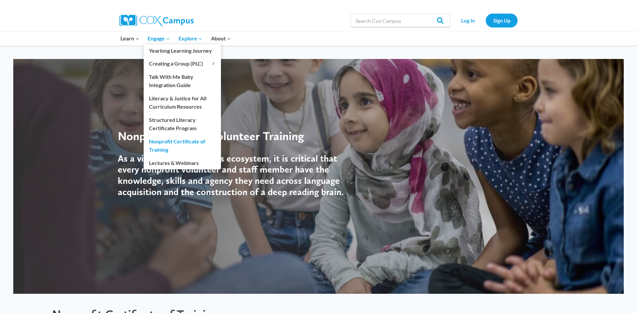
click at [171, 145] on link "Nonprofit Certificate of Training" at bounding box center [182, 145] width 77 height 21
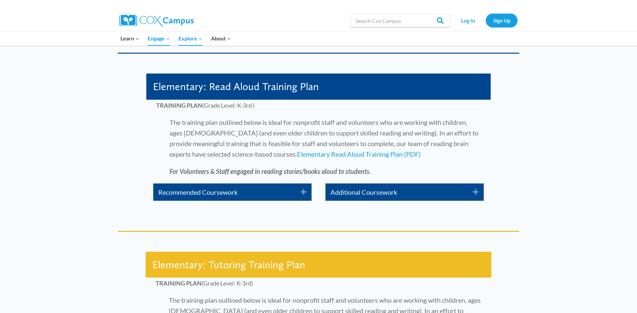
scroll to position [1247, 0]
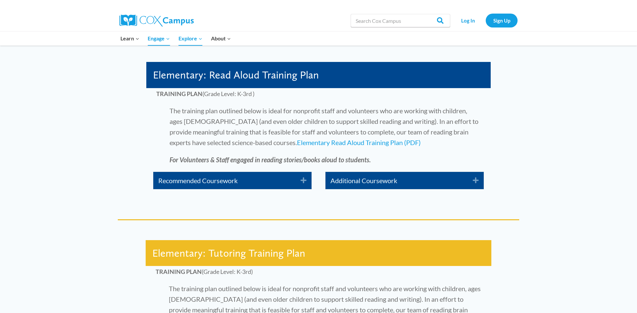
click at [231, 179] on link "Recommended Coursework" at bounding box center [224, 180] width 132 height 11
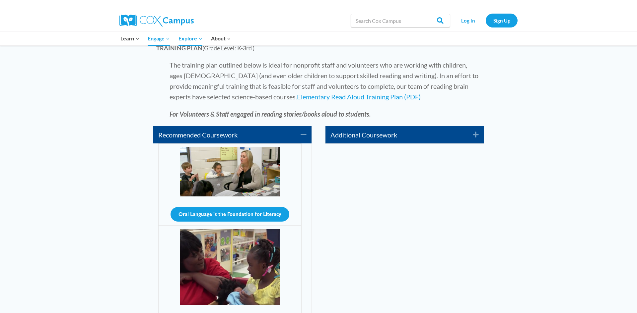
scroll to position [1287, 0]
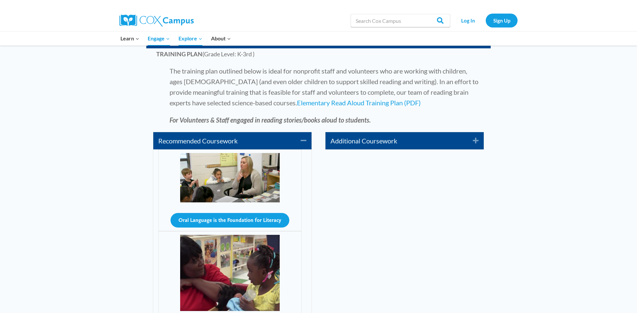
click at [439, 142] on link "Additional Coursework" at bounding box center [396, 141] width 132 height 11
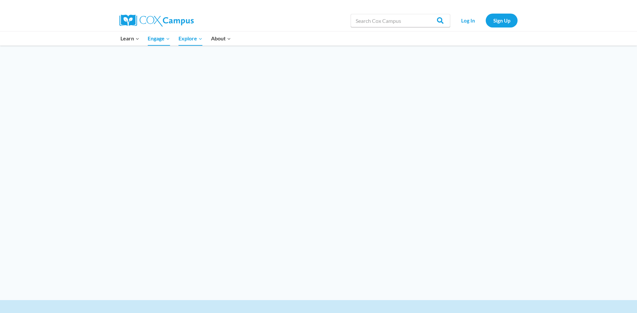
scroll to position [1844, 0]
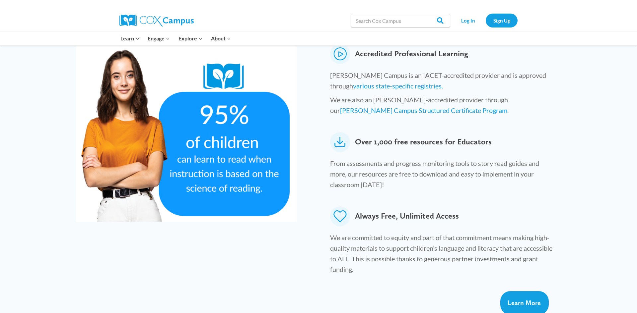
scroll to position [332, 0]
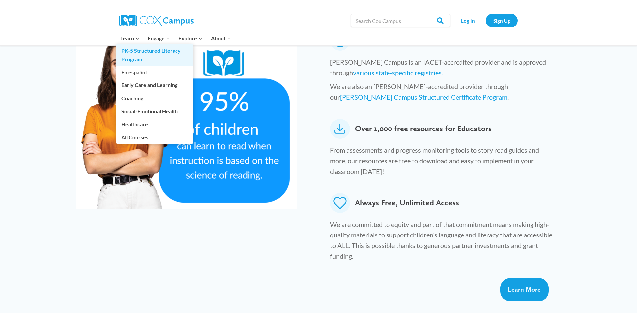
click at [142, 51] on link "PK-5 Structured Literacy Program" at bounding box center [154, 54] width 77 height 21
